Goal: Check status

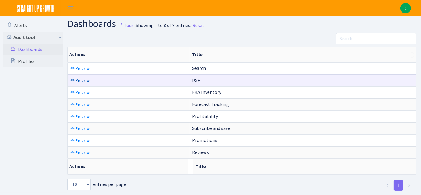
click at [82, 78] on span "Preview" at bounding box center [83, 81] width 14 height 6
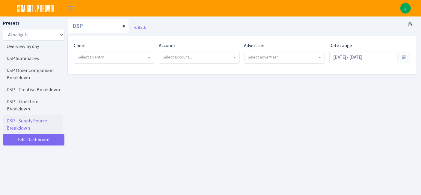
click at [88, 49] on div "Client - Bulletproof <span class="badge badge-success">Current</span><span clas…" at bounding box center [114, 53] width 81 height 22
click at [92, 54] on span "Select an entry" at bounding box center [91, 57] width 26 height 6
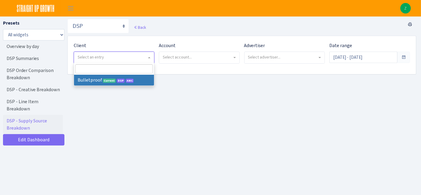
select select "409"
select select
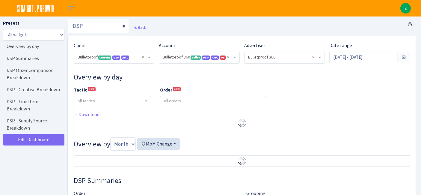
select select "3235730245795869"
select select "2888625790301"
select select
click at [337, 61] on input "Jul 19, 2025 - Aug 17, 2025" at bounding box center [364, 57] width 68 height 11
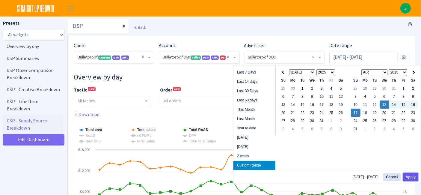
click at [411, 176] on button "Apply" at bounding box center [410, 177] width 15 height 8
type input "[DATE] - [DATE]"
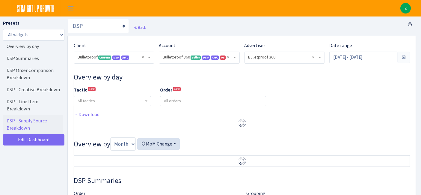
select select "3235730245795869"
select select "2888625790301"
select select
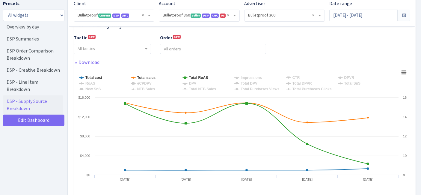
scroll to position [67, 0]
